Goal: Find specific page/section: Find specific page/section

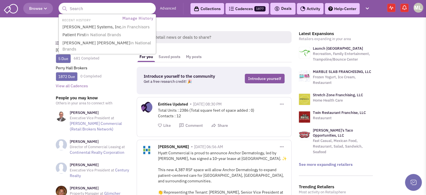
click at [90, 10] on input "text" at bounding box center [107, 8] width 97 height 11
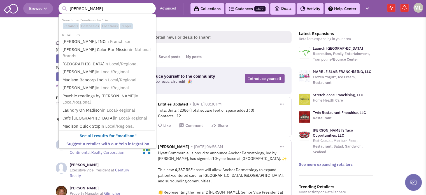
type input "madison tucci"
click at [60, 4] on button "submit" at bounding box center [64, 8] width 8 height 8
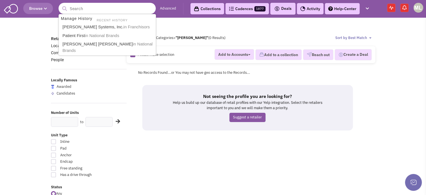
click at [92, 10] on input "text" at bounding box center [107, 8] width 97 height 11
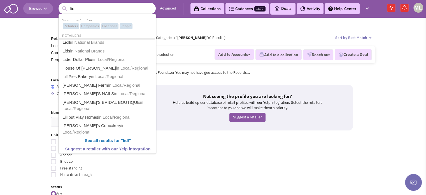
type input "lidl"
click at [60, 4] on button "submit" at bounding box center [64, 8] width 8 height 8
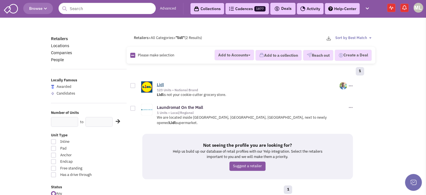
click at [159, 85] on link "Lidl" at bounding box center [160, 84] width 7 height 5
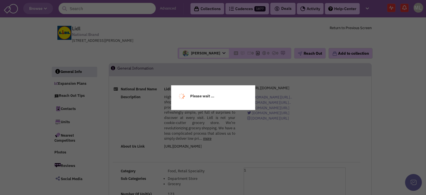
select select
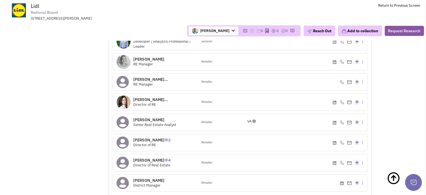
scroll to position [530, 0]
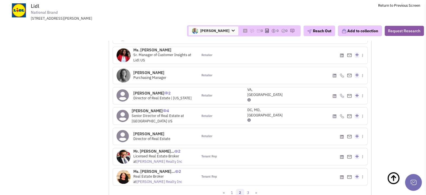
scroll to position [544, 0]
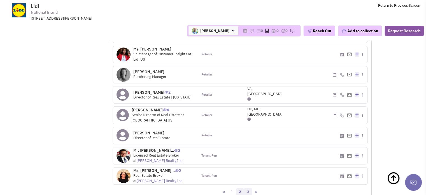
click at [249, 188] on link "3" at bounding box center [248, 192] width 8 height 8
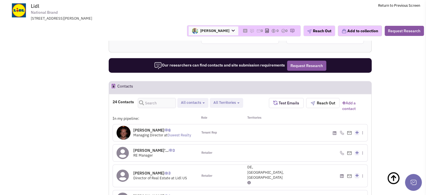
scroll to position [405, 0]
